Goal: Task Accomplishment & Management: Use online tool/utility

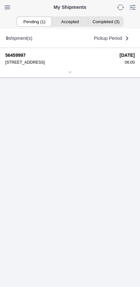
click at [69, 72] on icon at bounding box center [70, 72] width 2 height 1
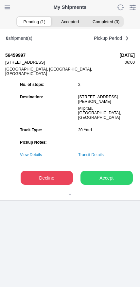
click at [0, 0] on slot "Accept" at bounding box center [0, 0] width 0 height 0
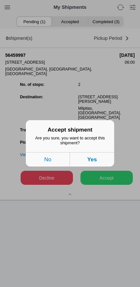
click at [103, 161] on button "Yes" at bounding box center [92, 159] width 44 height 14
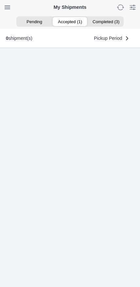
click at [72, 23] on ion-segment-button "Accepted (1)" at bounding box center [70, 21] width 36 height 9
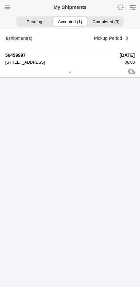
click at [70, 74] on icon at bounding box center [70, 72] width 4 height 4
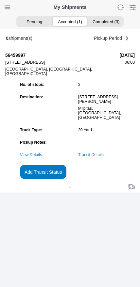
click at [0, 0] on slot "Add Transit Status" at bounding box center [0, 0] width 0 height 0
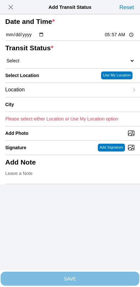
click at [119, 38] on input "05:57" at bounding box center [119, 34] width 31 height 7
type input "06:00"
click at [43, 64] on select "Select Arrive at Drop Off Arrive at Pickup Break Start Break Stop Depart Drop O…" at bounding box center [69, 61] width 129 height 6
select select "ARVPULOC"
click at [51, 97] on div "Location" at bounding box center [66, 90] width 123 height 14
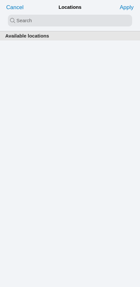
click at [68, 17] on input "search text" at bounding box center [70, 21] width 124 height 12
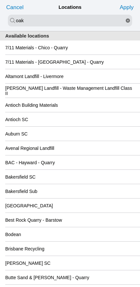
type input "oak"
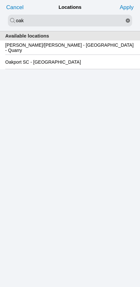
click at [0, 0] on slot "Oakport SC - Oakland" at bounding box center [0, 0] width 0 height 0
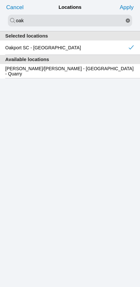
click at [0, 0] on slot "Apply" at bounding box center [0, 0] width 0 height 0
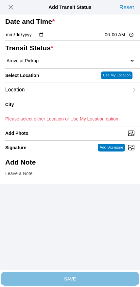
type input "Oakland"
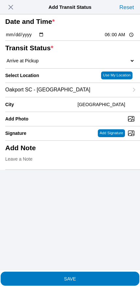
click at [89, 276] on span "SAVE" at bounding box center [69, 278] width 129 height 5
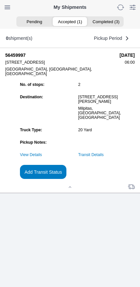
click at [103, 157] on link "Transit Details" at bounding box center [90, 154] width 25 height 5
